Goal: Task Accomplishment & Management: Complete application form

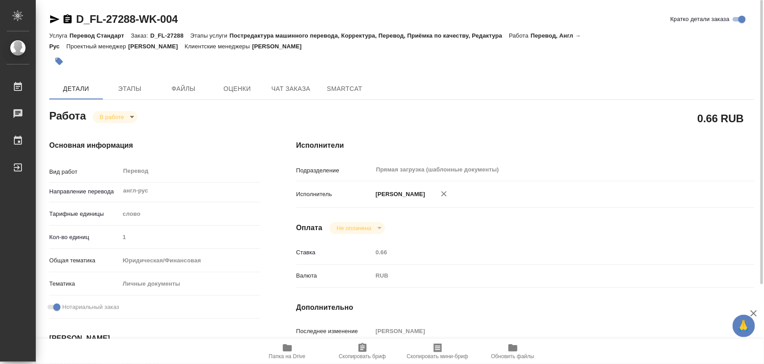
click at [56, 64] on icon "button" at bounding box center [59, 61] width 9 height 9
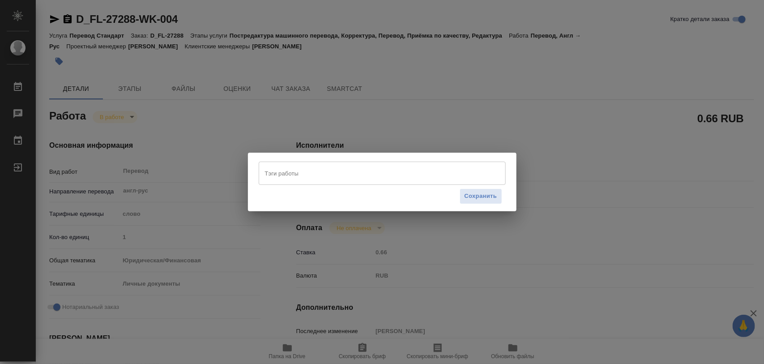
click at [318, 171] on input "Тэги работы" at bounding box center [374, 173] width 222 height 15
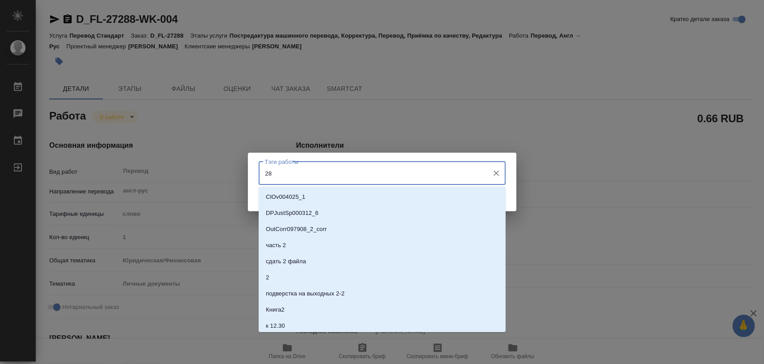
type input "282"
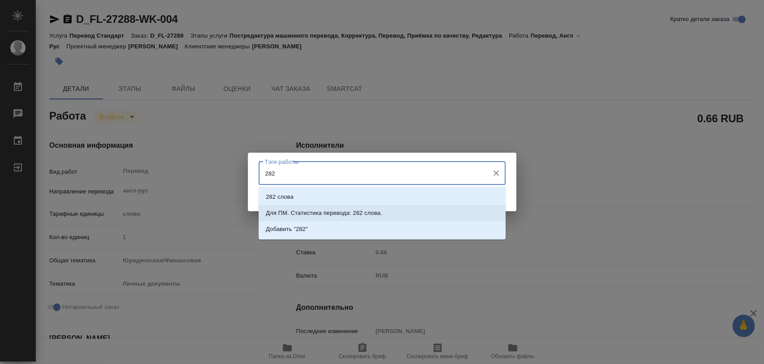
click at [319, 214] on p "Для ПМ. Статистика перевода: 282 слова." at bounding box center [324, 213] width 116 height 9
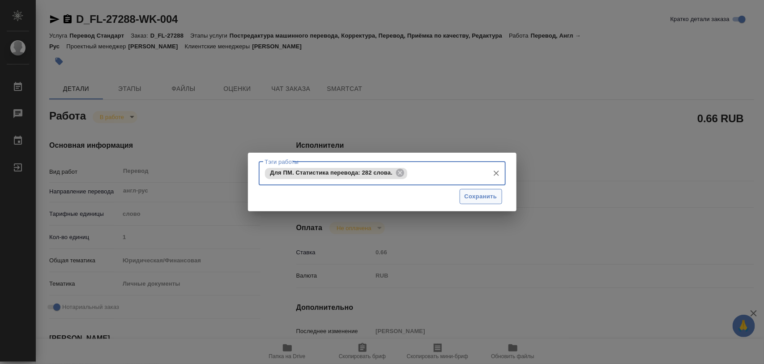
click at [466, 191] on button "Сохранить" at bounding box center [481, 197] width 43 height 16
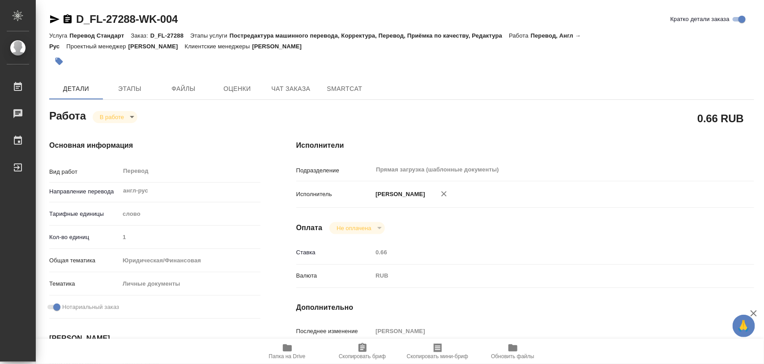
type input "inProgress"
type input "англ-рус"
type input "5a8b1489cc6b4906c91bfd90"
type input "1"
type input "yr-fn"
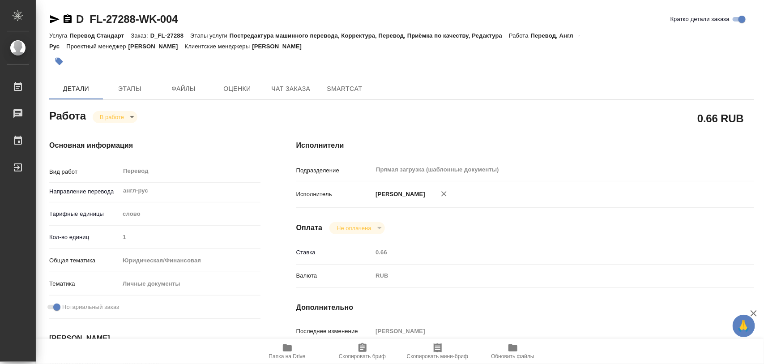
type input "5a8b8b956a9677013d343cfe"
checkbox input "true"
type input "09.09.2025 14:53"
type input "09.09.2025 16:24"
type input "11.09.2025 11:00"
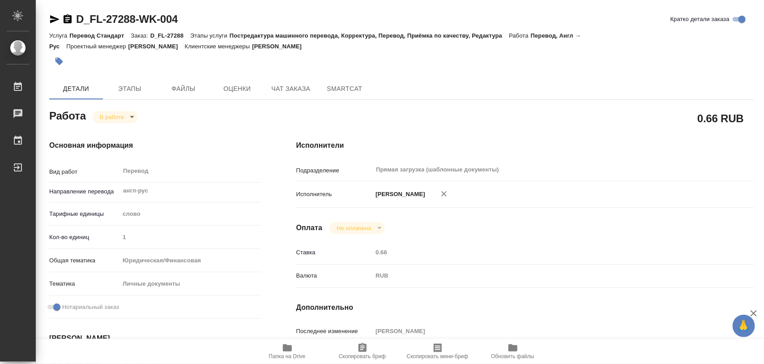
type input "11.09.2025 11:00"
type input "Прямая загрузка (шаблонные документы)"
type input "notPayed"
type input "0.66"
type input "RUB"
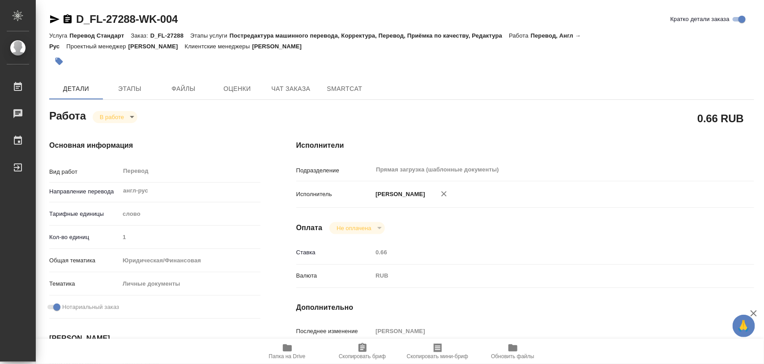
type input "[PERSON_NAME]"
type input "D_FL-27288"
type input "Перевод Стандарт"
type input "Постредактура машинного перевода, Корректура, Перевод, Приёмка по качеству, Ред…"
type input "[PERSON_NAME]"
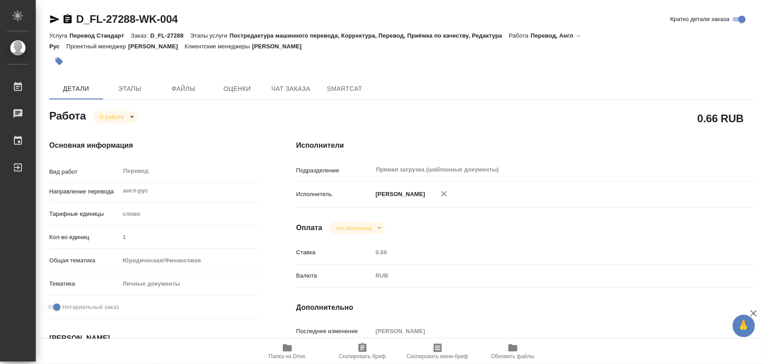
type input "/Clients/FL_D/Orders/D_FL-27288"
type textarea "x"
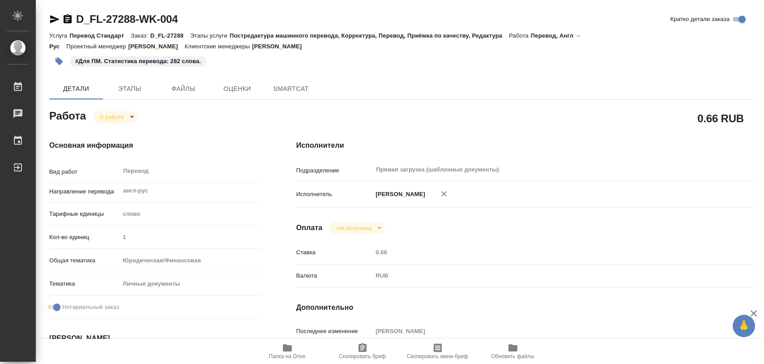
type textarea "x"
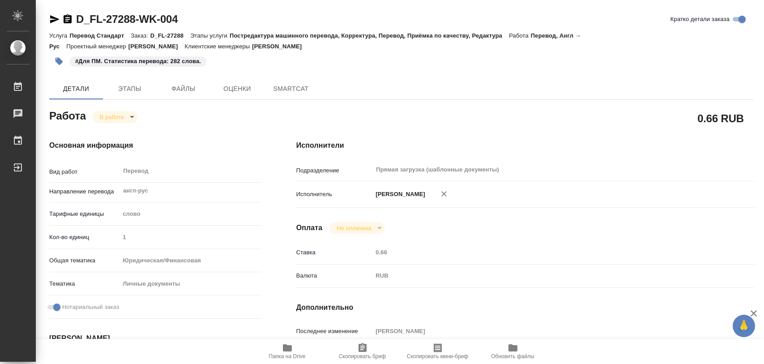
type textarea "x"
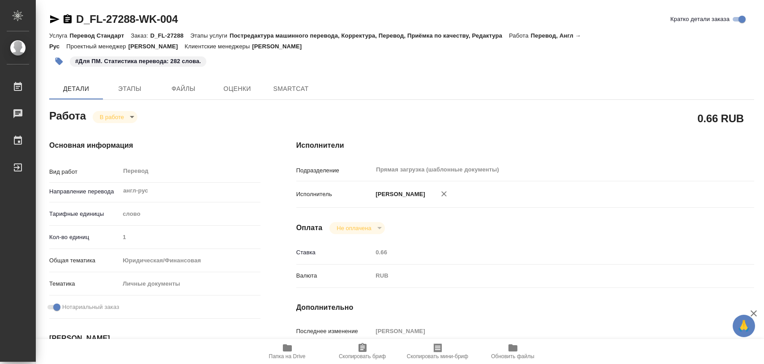
type textarea "x"
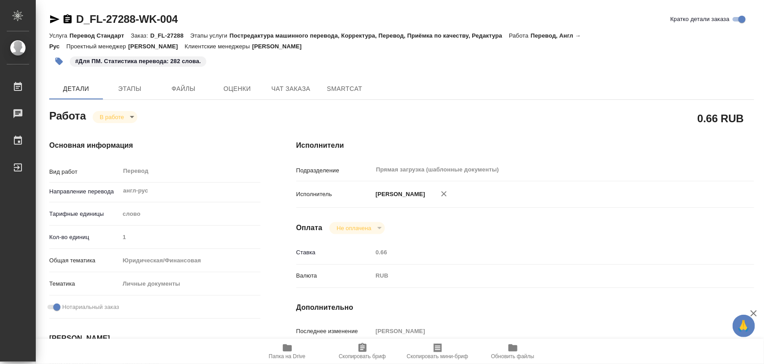
type textarea "x"
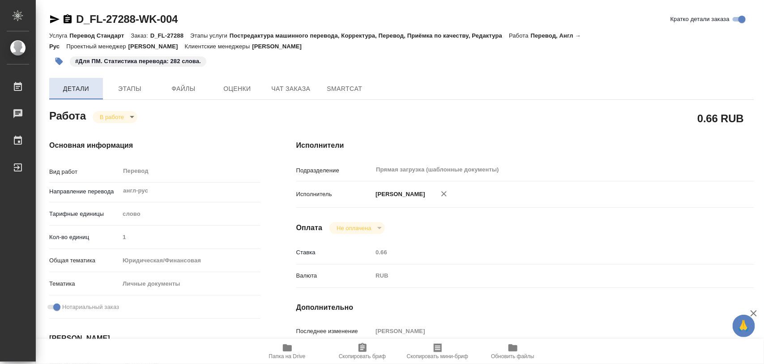
type textarea "x"
click at [57, 59] on icon "button" at bounding box center [59, 61] width 9 height 9
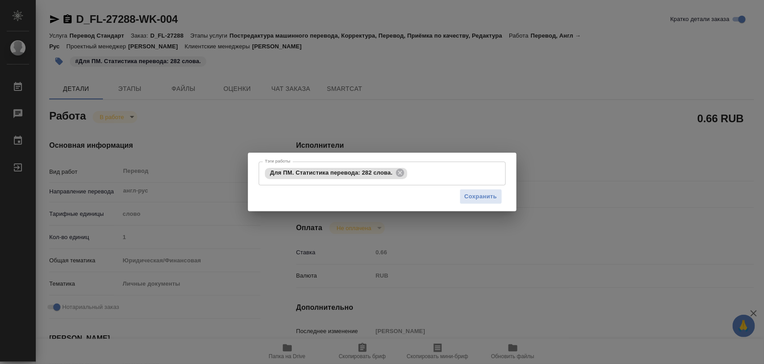
click at [518, 16] on div "Тэги работы Для ПМ. Статистика перевода: 282 слова. Тэги работы Сохранить" at bounding box center [382, 182] width 764 height 364
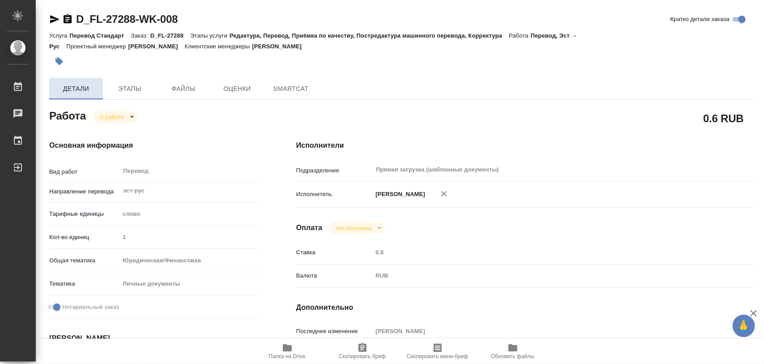
type textarea "x"
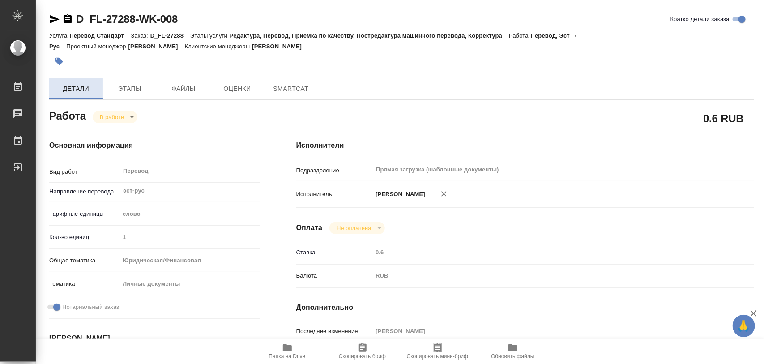
type textarea "x"
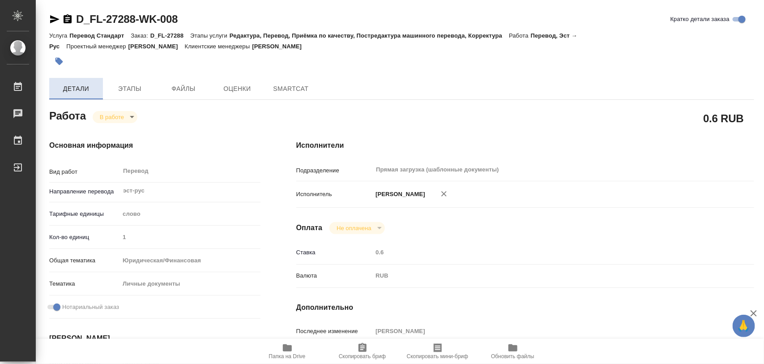
type textarea "x"
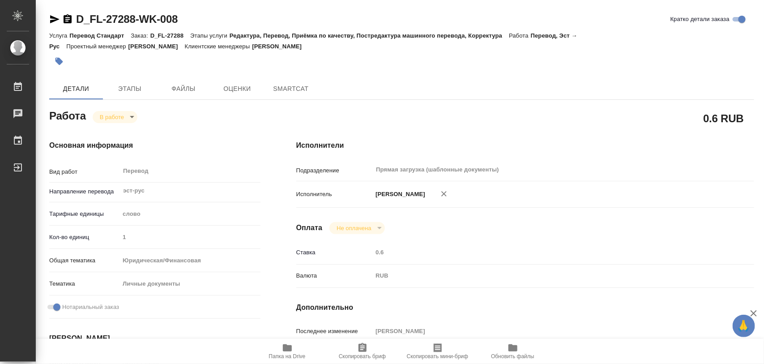
type textarea "x"
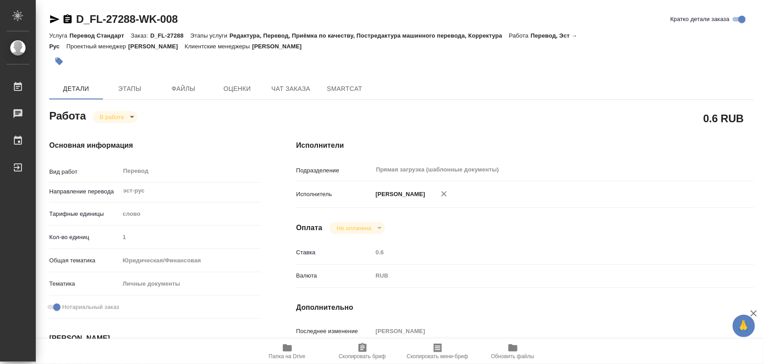
click at [59, 60] on icon "button" at bounding box center [59, 62] width 8 height 8
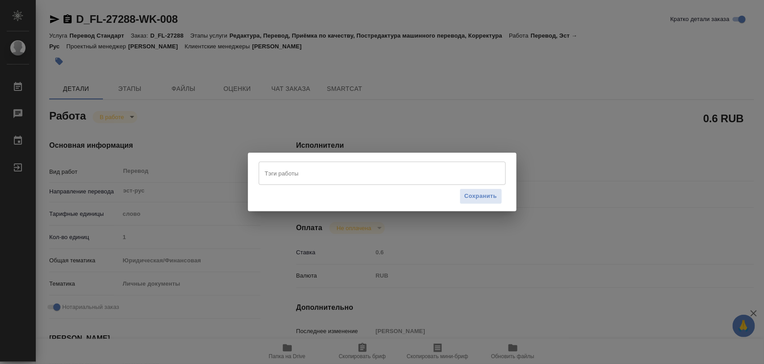
type textarea "x"
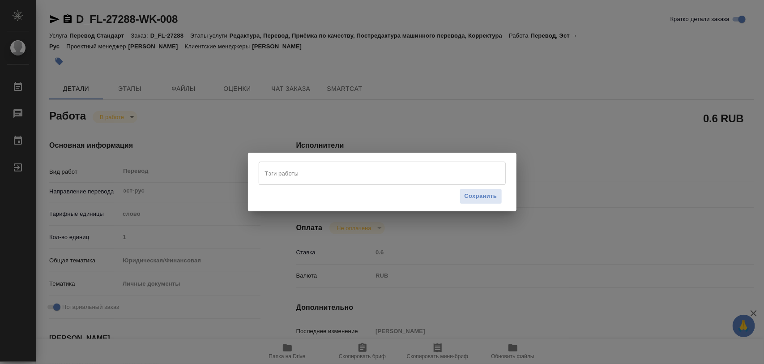
type textarea "x"
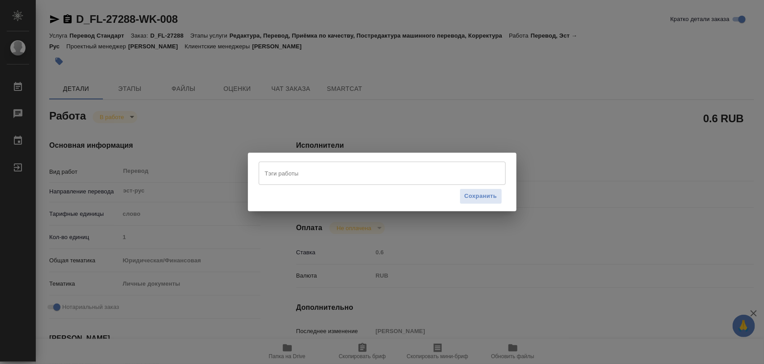
click at [292, 173] on input "Тэги работы" at bounding box center [374, 173] width 222 height 15
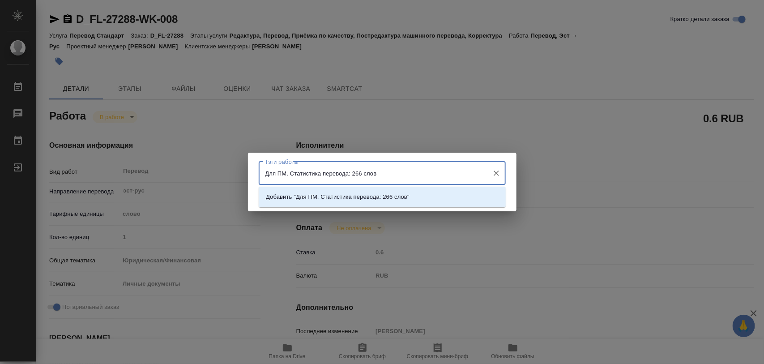
type input "Для ПМ. Статистика перевода: 266 слов."
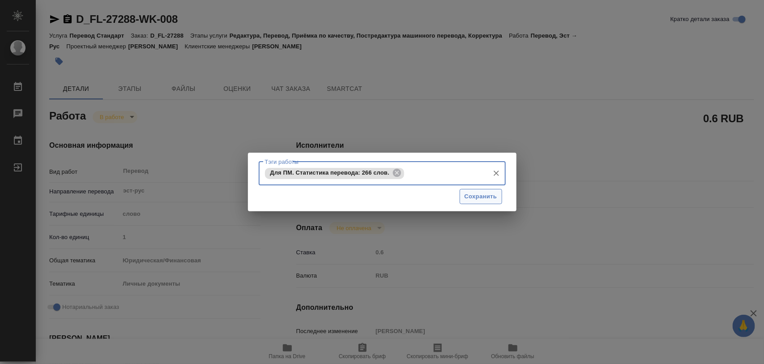
click at [487, 191] on button "Сохранить" at bounding box center [481, 197] width 43 height 16
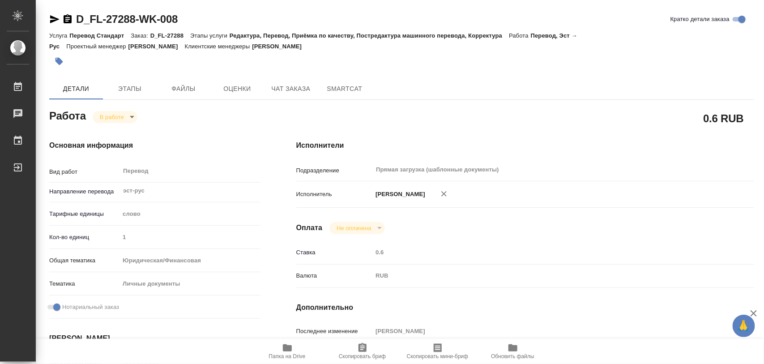
type input "inProgress"
type textarea "Перевод"
type textarea "x"
type input "эст-рус"
type input "5a8b1489cc6b4906c91bfd90"
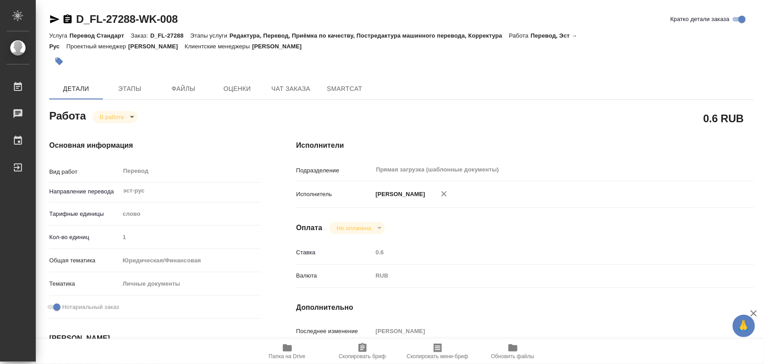
type input "1"
type input "yr-fn"
type input "5a8b8b956a9677013d343cfe"
checkbox input "true"
type input "09.09.2025 14:53"
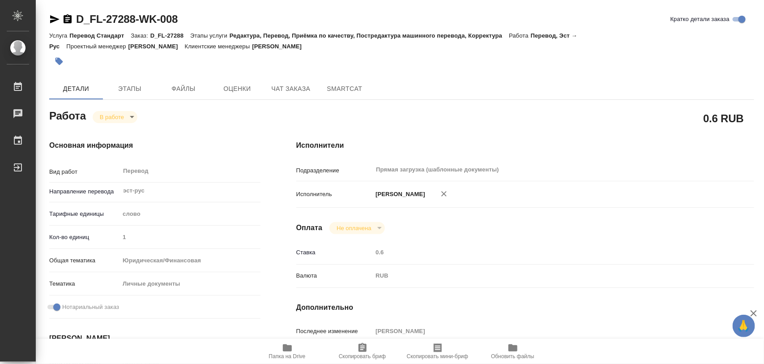
type input "09.09.2025 16:23"
type input "11.09.2025 11:00"
type input "Прямая загрузка (шаблонные документы)"
type input "notPayed"
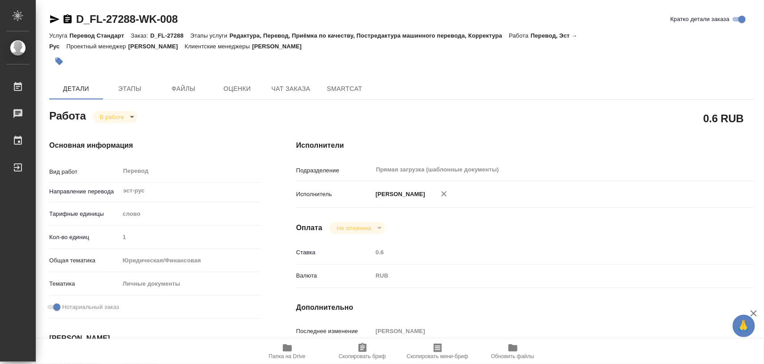
type input "0.6"
type input "RUB"
type input "[PERSON_NAME]"
type textarea "x"
type textarea "/Clients/FL_D/Orders/D_FL-27288/Translated/D_FL-27288-WK-008"
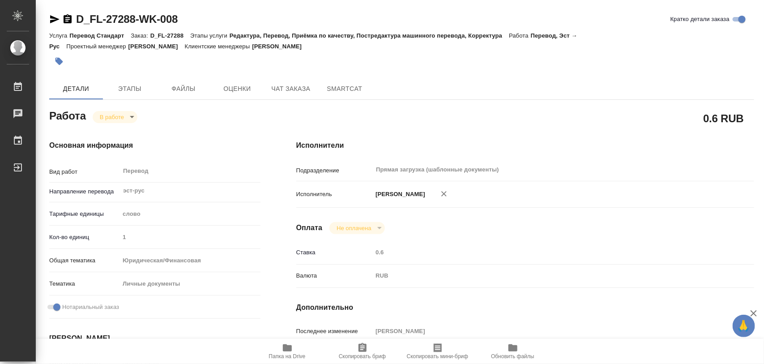
type textarea "x"
type input "D_FL-27288"
type input "Перевод Стандарт"
type input "Редактура, Перевод, Приёмка по качеству, Постредактура машинного перевода, Корр…"
type input "[PERSON_NAME]"
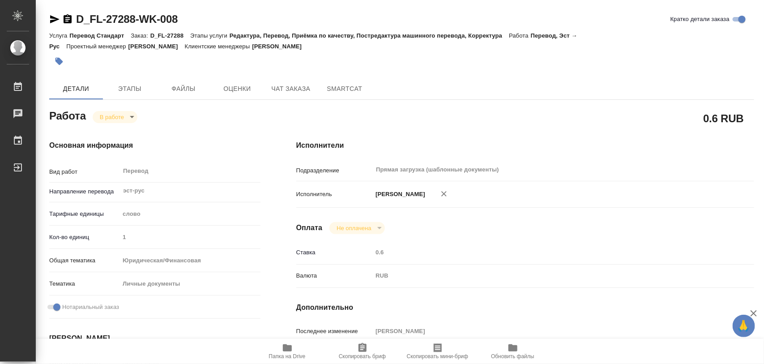
type input "/Clients/FL_D/Orders/D_FL-27288"
type textarea "x"
type textarea "[PERSON_NAME] [PERSON_NAME]; [PERSON_NAME]"
type textarea "x"
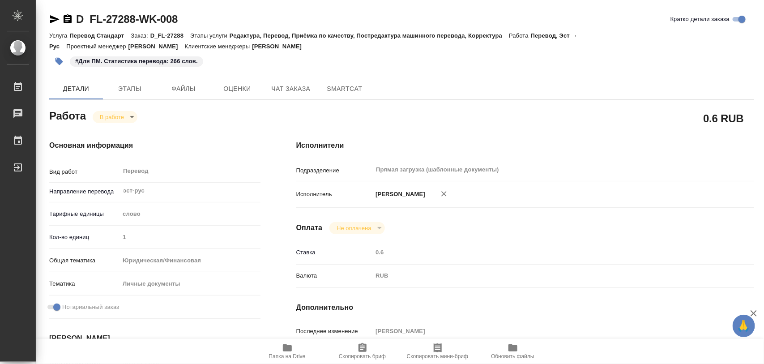
type textarea "x"
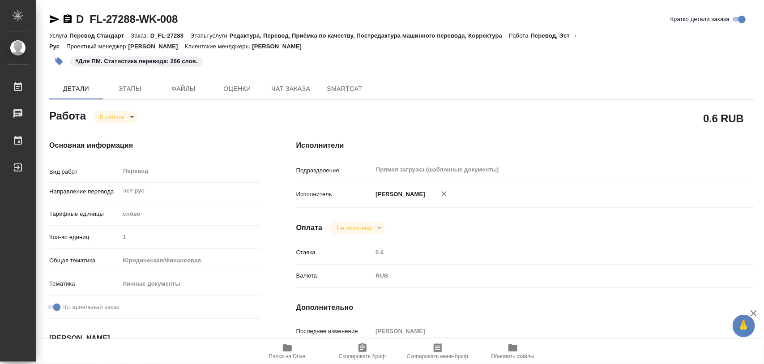
type textarea "x"
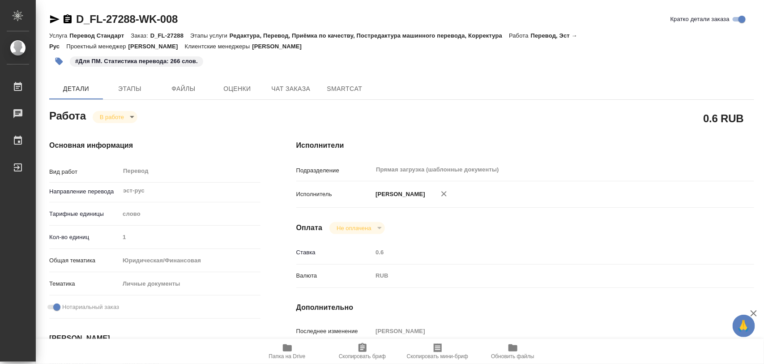
type textarea "x"
